Goal: Task Accomplishment & Management: Use online tool/utility

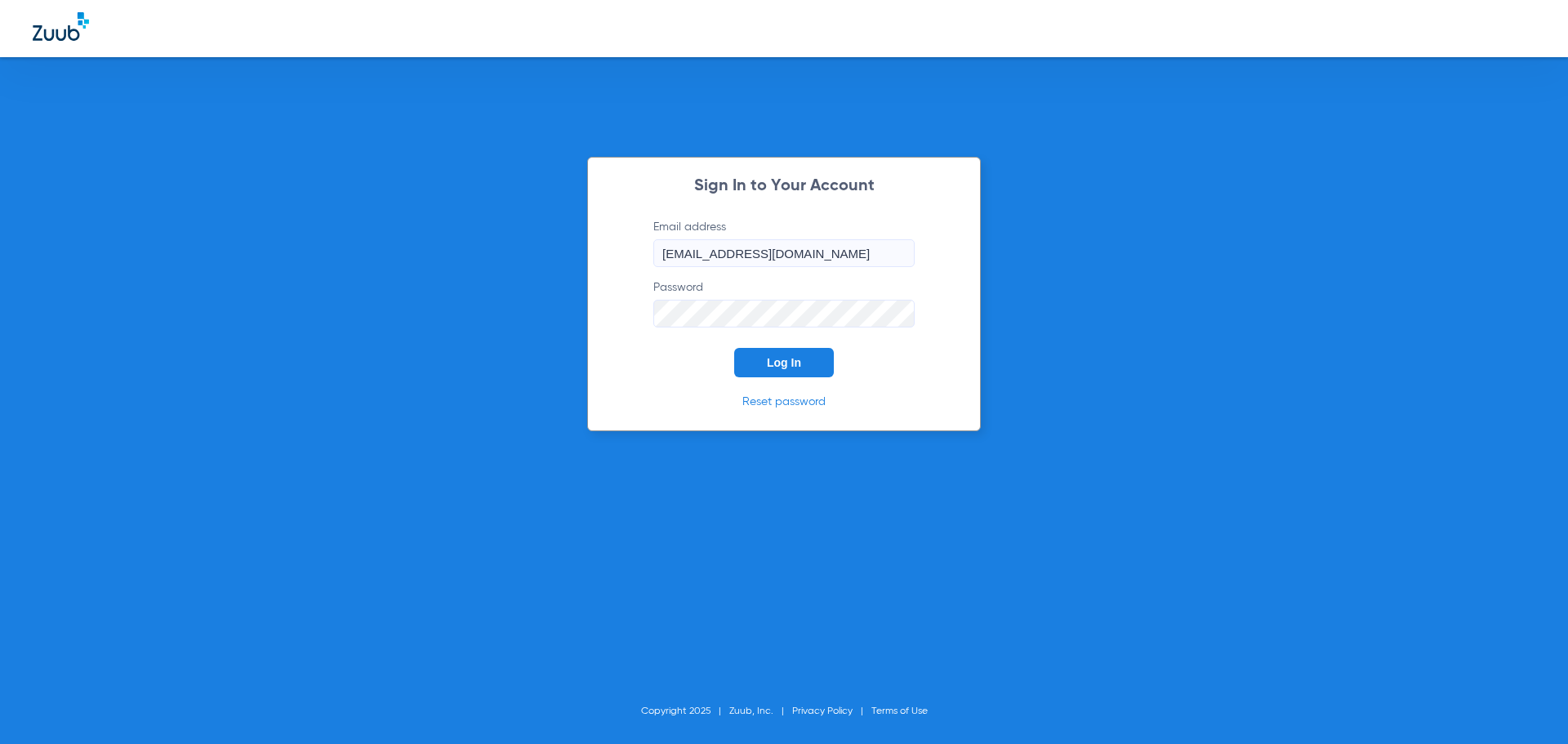
click at [745, 349] on button "Log In" at bounding box center [784, 363] width 100 height 29
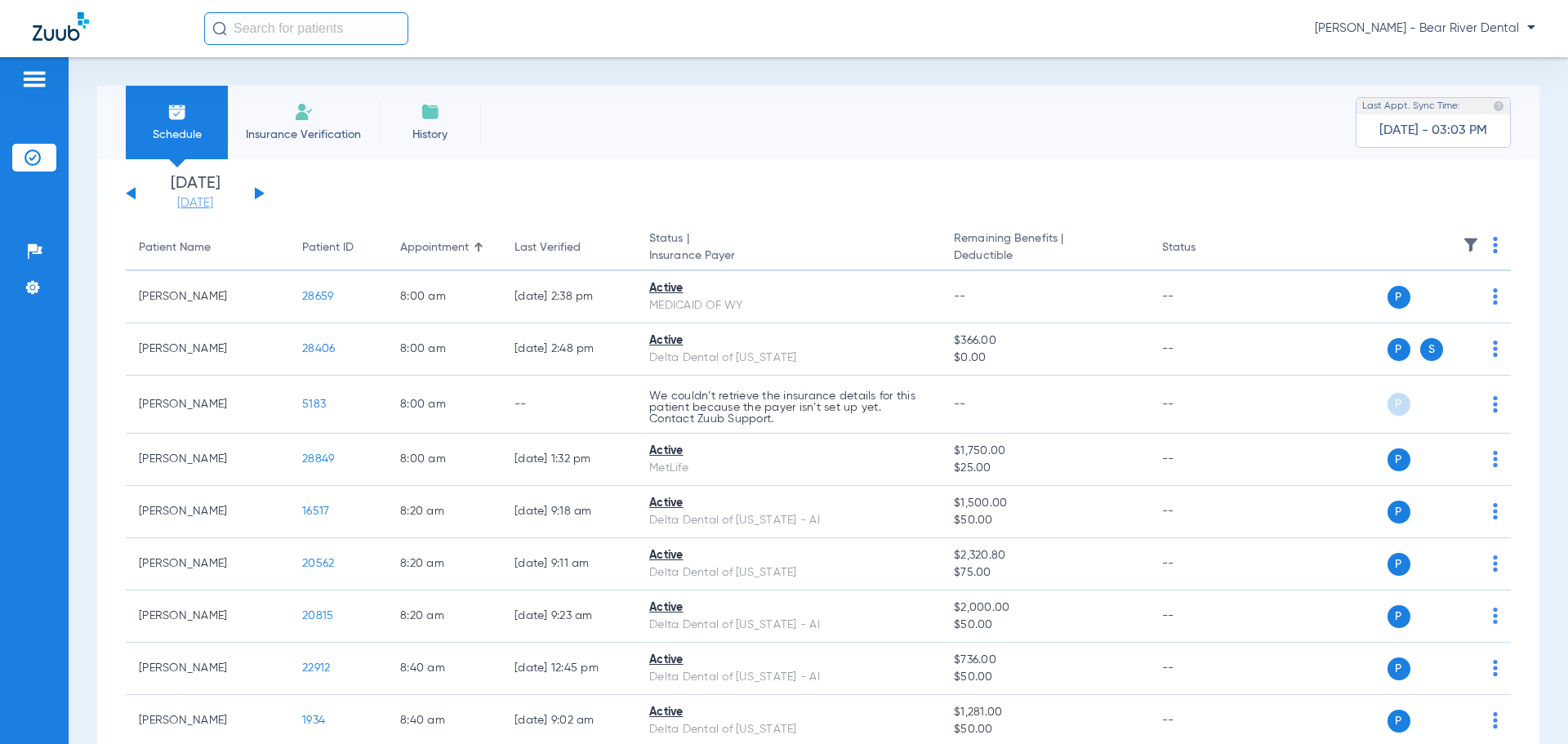
click at [221, 207] on link "[DATE]" at bounding box center [195, 203] width 98 height 16
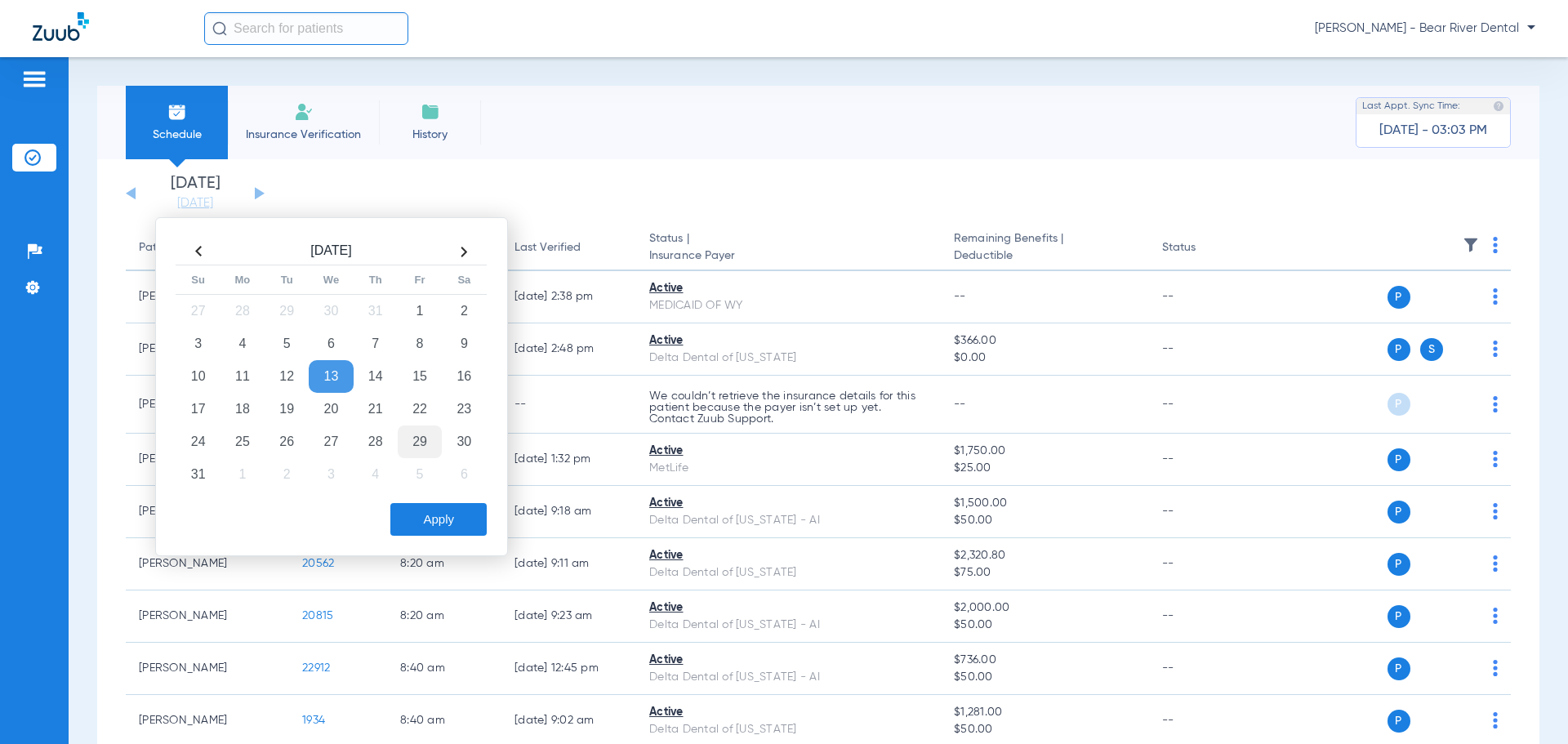
click at [422, 440] on td "29" at bounding box center [419, 442] width 44 height 33
click at [462, 522] on button "Apply" at bounding box center [437, 520] width 96 height 33
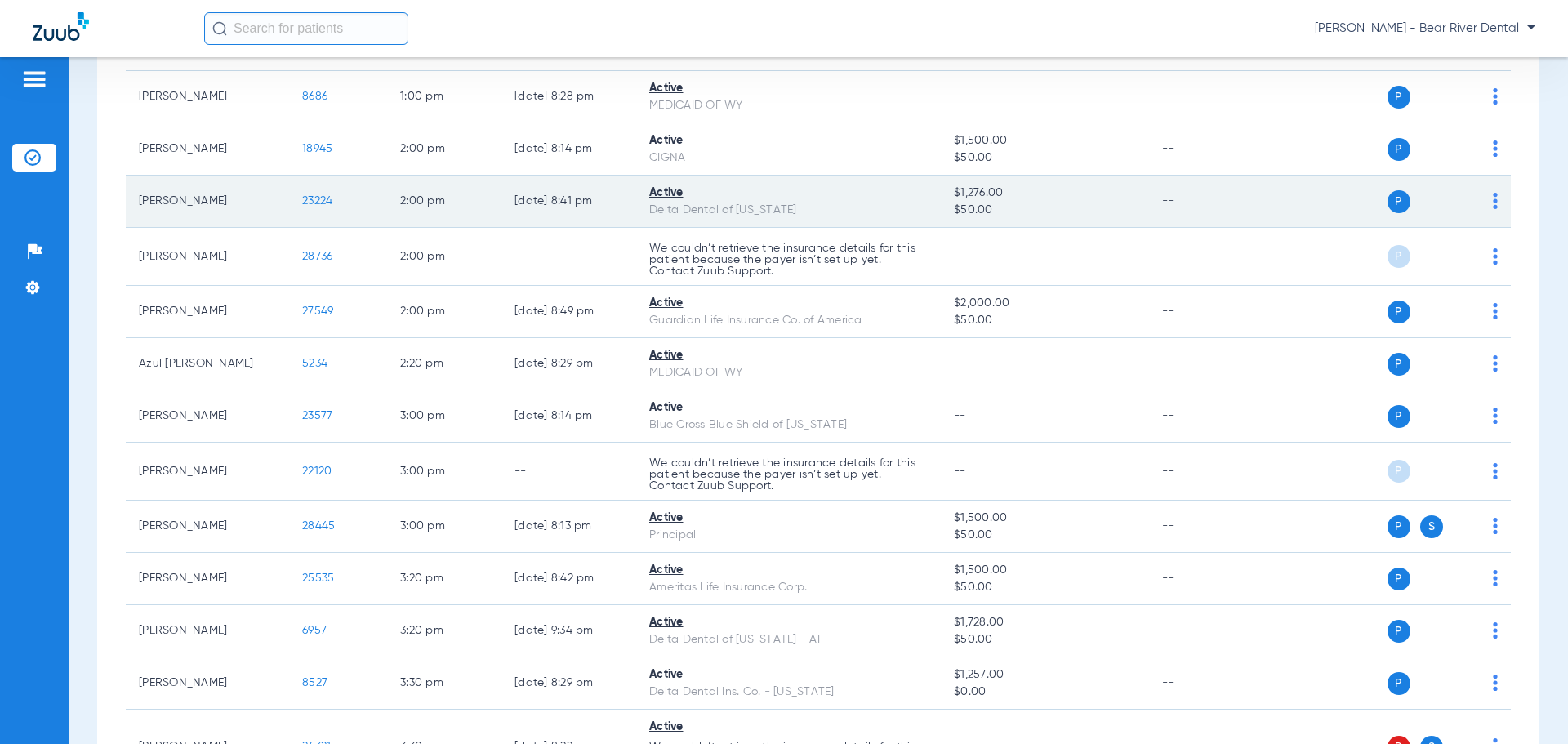
scroll to position [2287, 0]
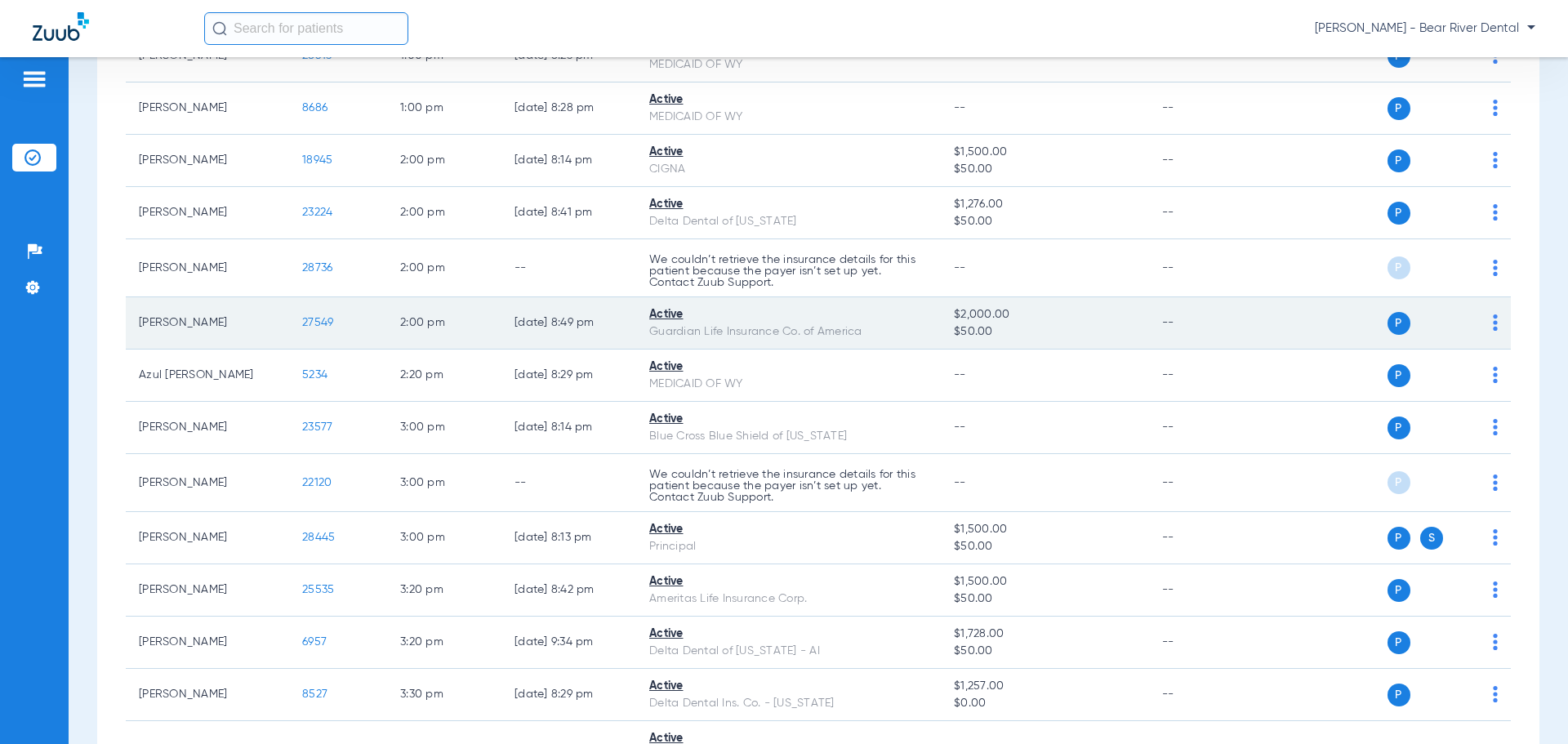
click at [1489, 323] on td "P S" at bounding box center [1385, 323] width 252 height 52
click at [1492, 325] on img at bounding box center [1494, 322] width 5 height 16
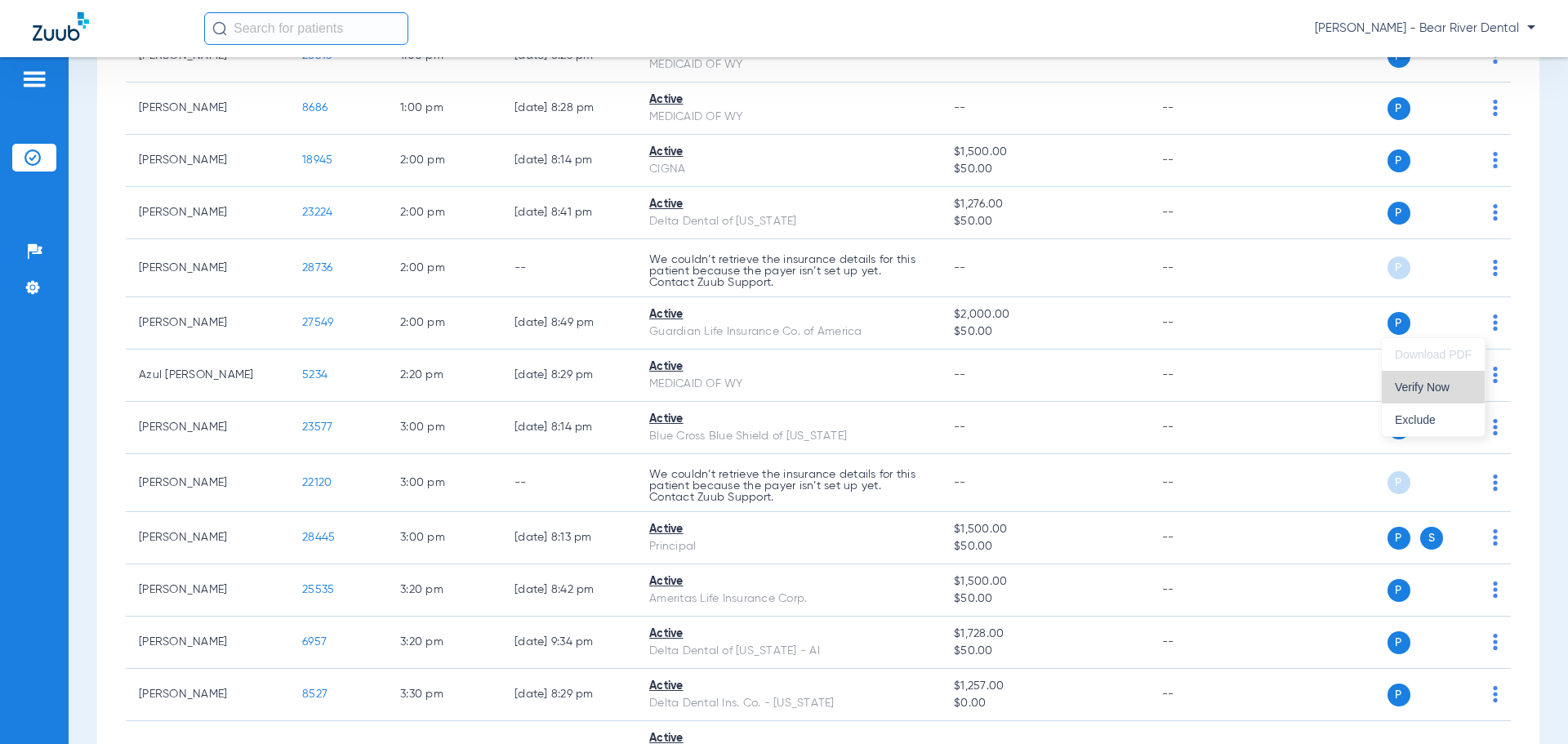
click at [1454, 385] on span "Verify Now" at bounding box center [1432, 387] width 77 height 12
